Goal: Task Accomplishment & Management: Use online tool/utility

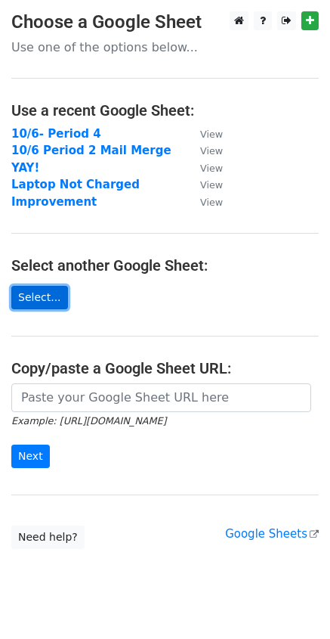
click at [37, 293] on link "Select..." at bounding box center [39, 297] width 57 height 23
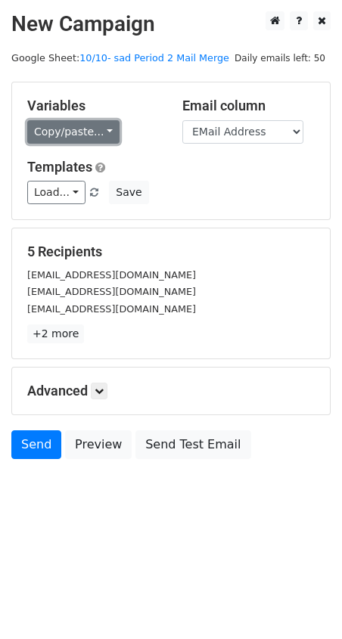
click at [94, 135] on link "Copy/paste..." at bounding box center [73, 131] width 92 height 23
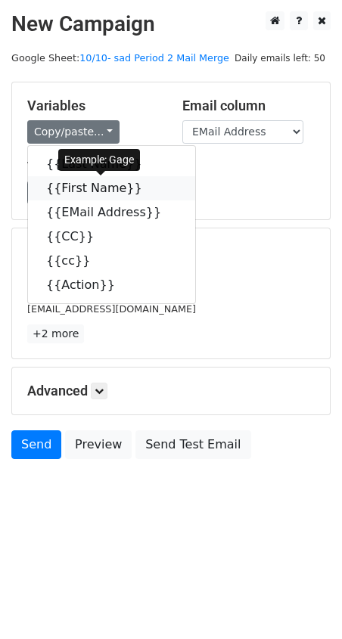
drag, startPoint x: 94, startPoint y: 187, endPoint x: 87, endPoint y: 189, distance: 7.7
click at [94, 188] on link "{{First Name}}" at bounding box center [111, 188] width 167 height 24
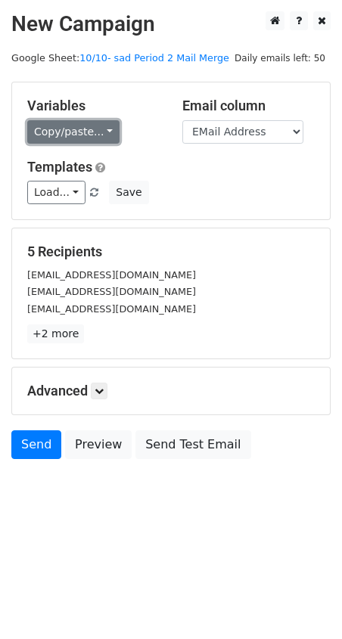
click at [97, 138] on link "Copy/paste..." at bounding box center [73, 131] width 92 height 23
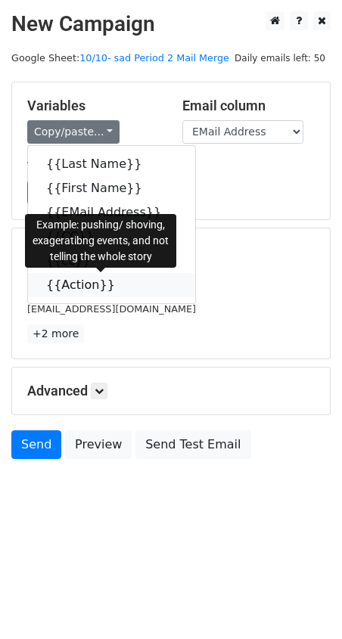
click at [93, 286] on link "{{Action}}" at bounding box center [111, 285] width 167 height 24
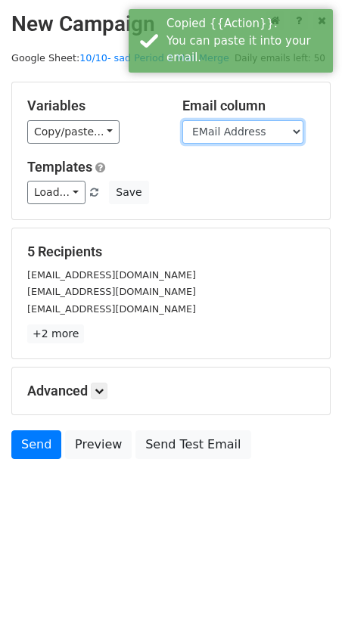
click at [272, 132] on select "Last Name First Name EMail Address CC cc Action" at bounding box center [242, 131] width 121 height 23
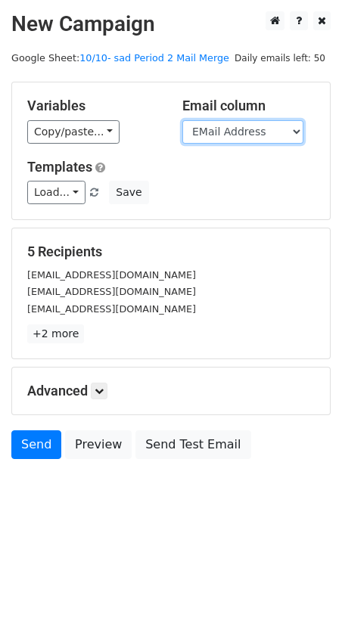
select select "CC"
click at [182, 120] on select "Last Name First Name EMail Address CC cc Action" at bounding box center [242, 131] width 121 height 23
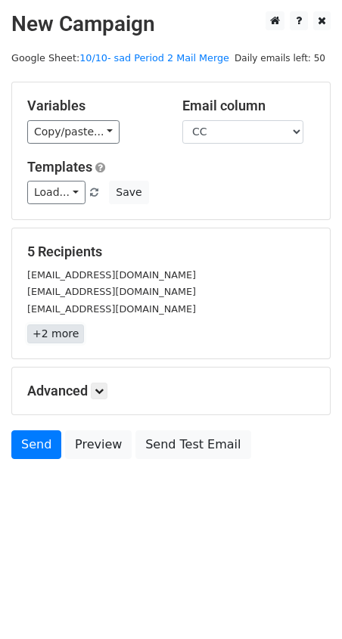
click at [61, 331] on link "+2 more" at bounding box center [55, 333] width 57 height 19
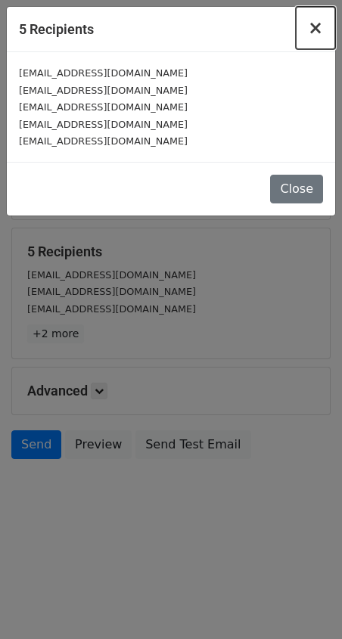
click at [316, 23] on span "×" at bounding box center [315, 27] width 15 height 21
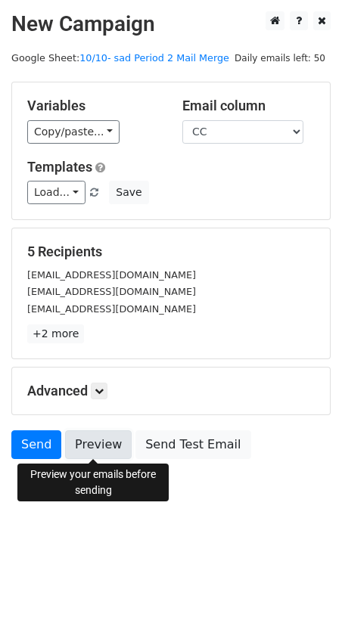
click at [102, 446] on link "Preview" at bounding box center [98, 444] width 66 height 29
click at [105, 444] on link "Preview" at bounding box center [98, 444] width 66 height 29
click at [103, 445] on link "Preview" at bounding box center [98, 444] width 66 height 29
click at [86, 445] on link "Preview" at bounding box center [98, 444] width 66 height 29
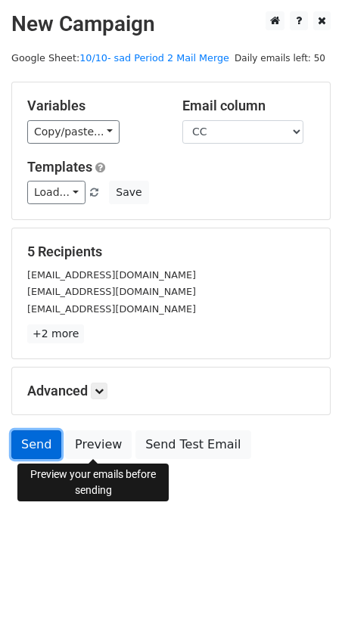
click at [31, 443] on link "Send" at bounding box center [36, 444] width 50 height 29
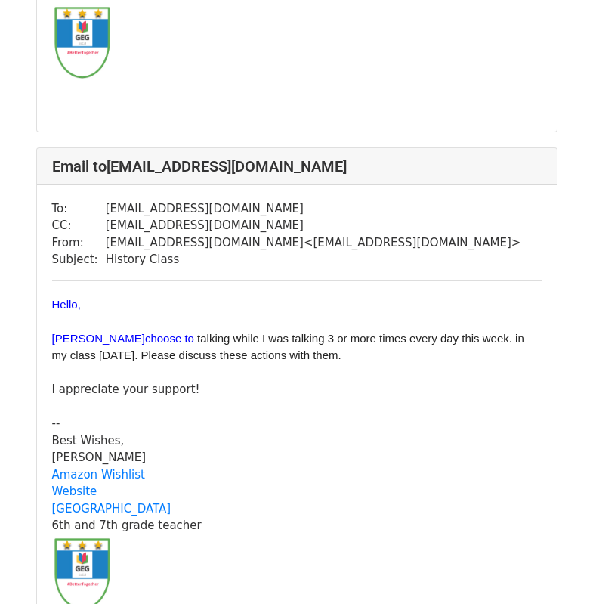
scroll to position [558, 0]
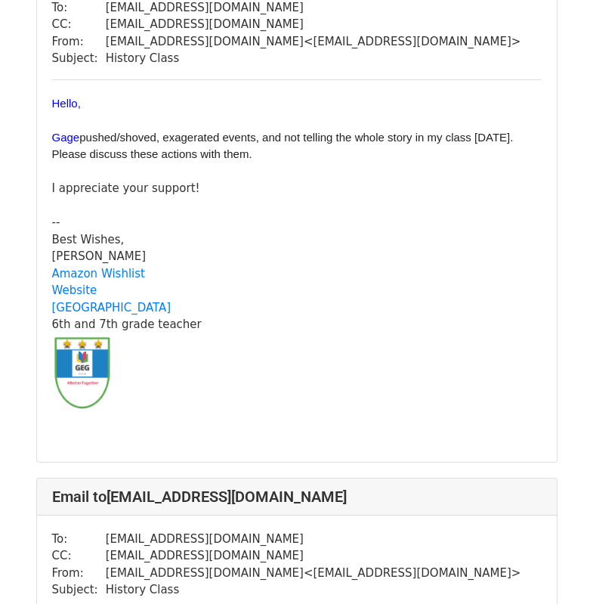
scroll to position [133, 0]
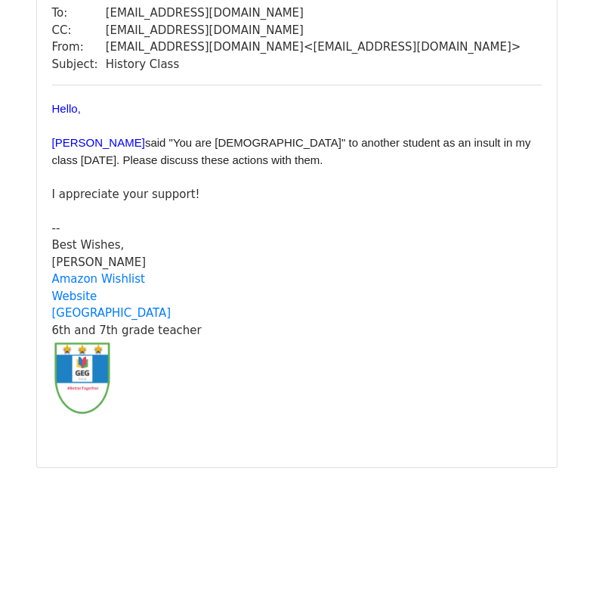
scroll to position [2274, 0]
